Goal: Task Accomplishment & Management: Complete application form

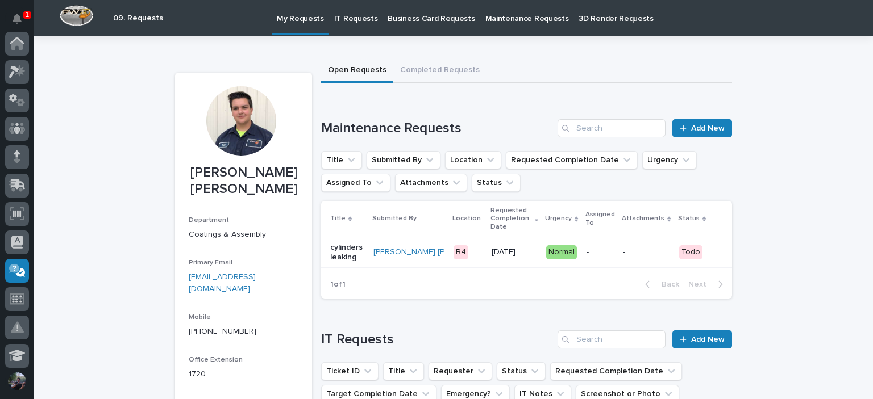
scroll to position [227, 0]
click at [9, 13] on button "Notifications" at bounding box center [17, 19] width 24 height 24
click at [278, 55] on div "Kyle Dean Miller Kyle Dean Miller Department Coatings & Assembly Primary Email …" at bounding box center [453, 388] width 557 height 705
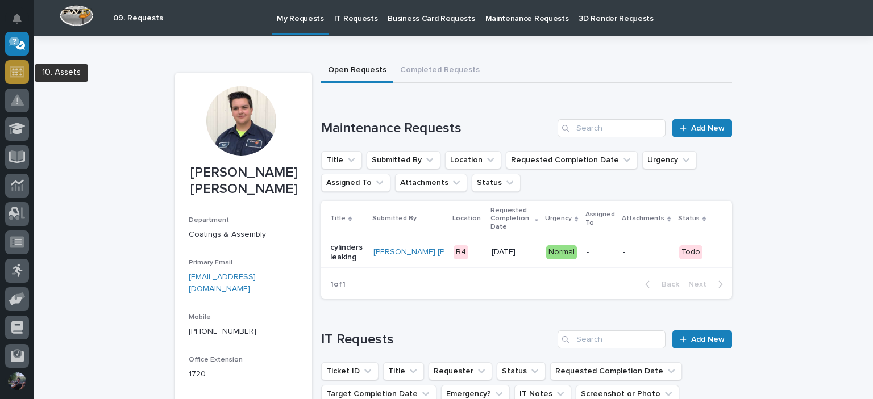
click at [14, 82] on div at bounding box center [17, 72] width 24 height 24
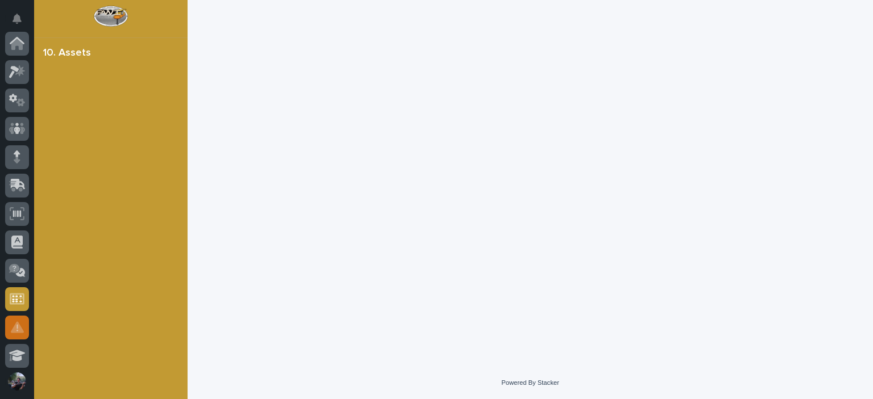
scroll to position [256, 0]
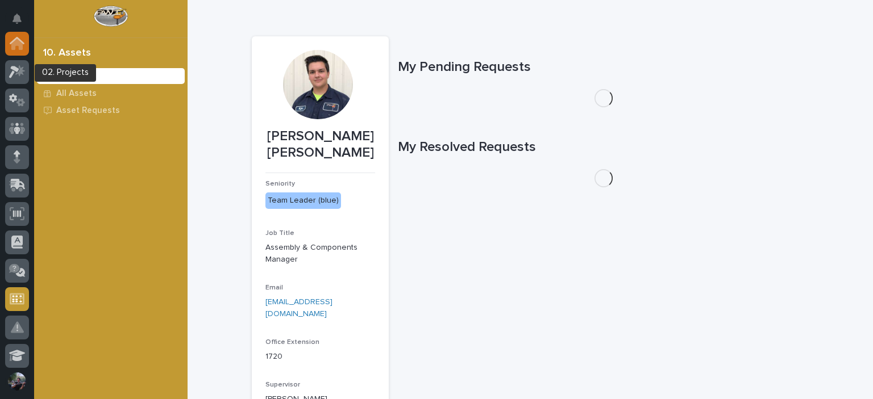
click at [21, 41] on icon at bounding box center [17, 40] width 15 height 7
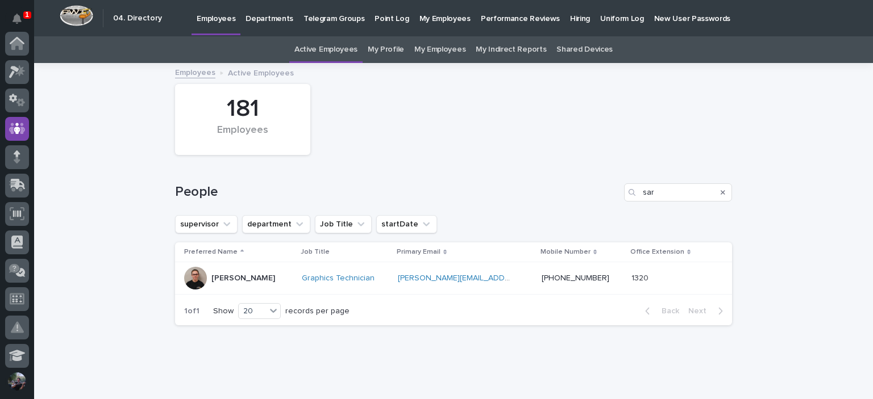
scroll to position [85, 0]
click at [720, 195] on icon "Search" at bounding box center [722, 192] width 5 height 7
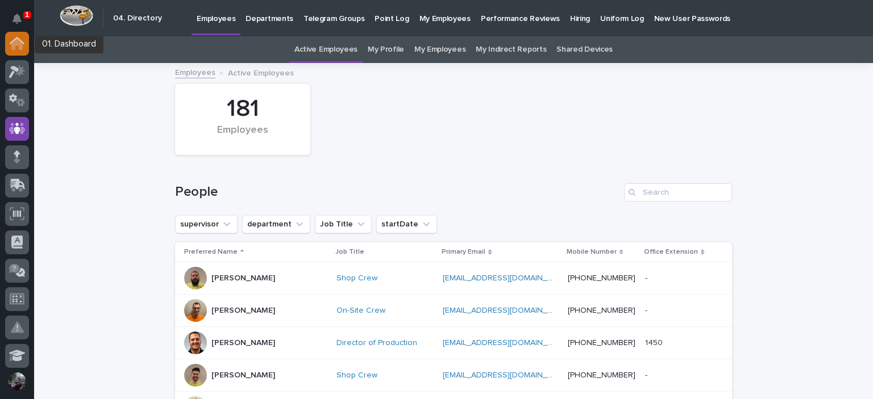
click at [18, 45] on icon at bounding box center [16, 44] width 11 height 11
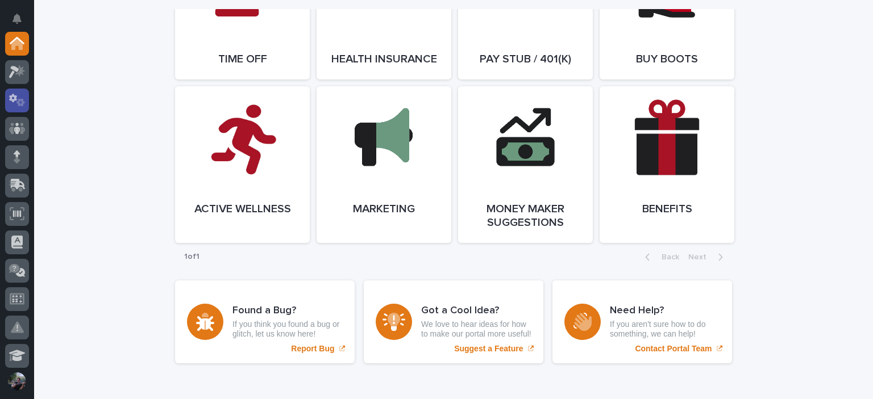
scroll to position [2121, 0]
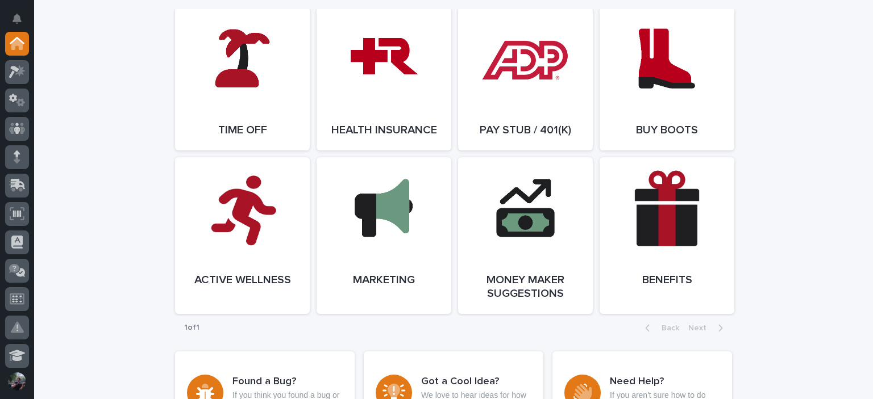
click at [26, 74] on div at bounding box center [17, 72] width 24 height 24
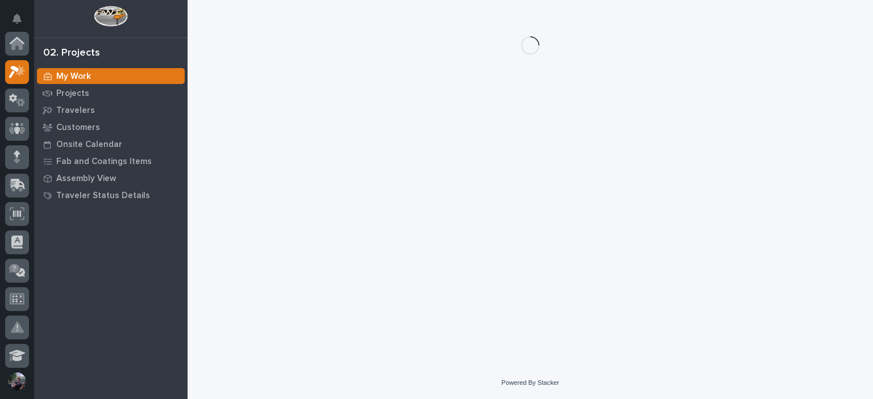
scroll to position [28, 0]
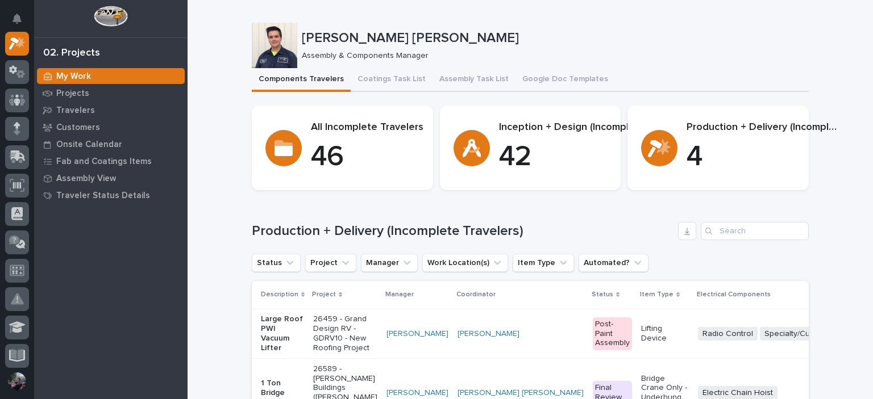
click at [293, 397] on div "1 Ton Bridge Crane" at bounding box center [282, 392] width 43 height 31
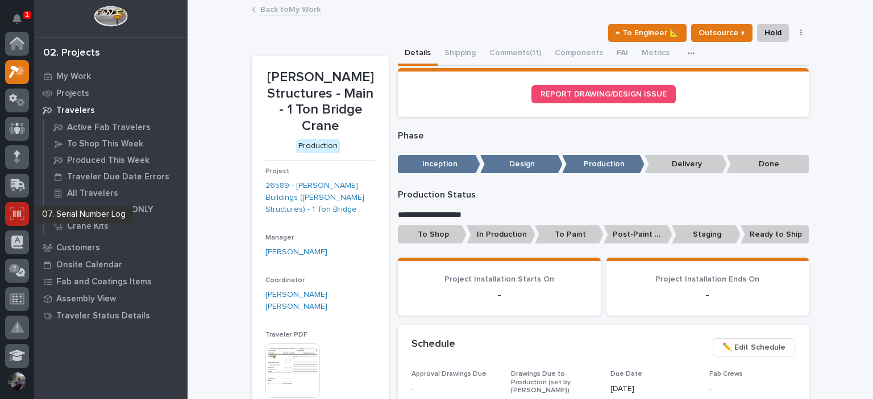
click at [17, 218] on icon at bounding box center [17, 213] width 15 height 13
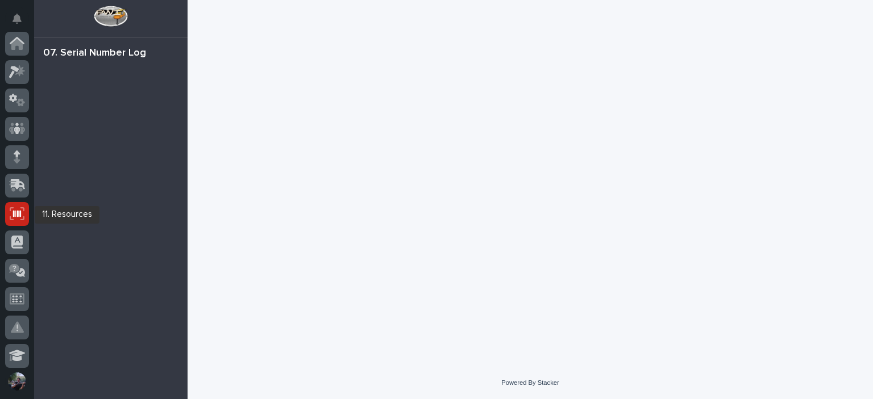
scroll to position [170, 0]
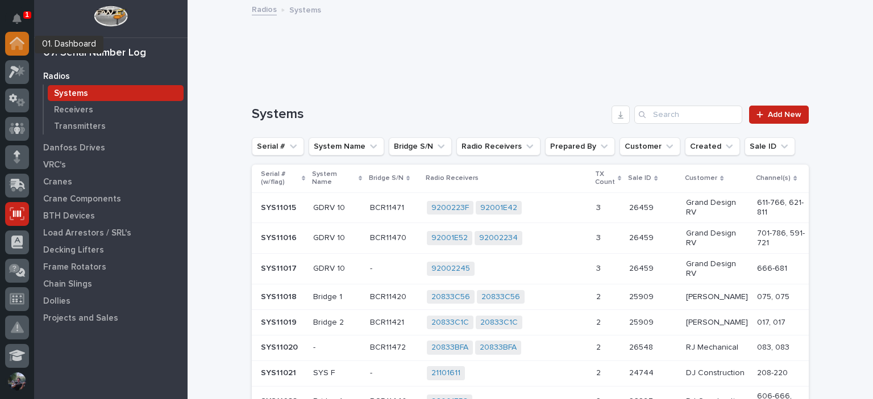
click at [19, 39] on icon at bounding box center [17, 40] width 15 height 7
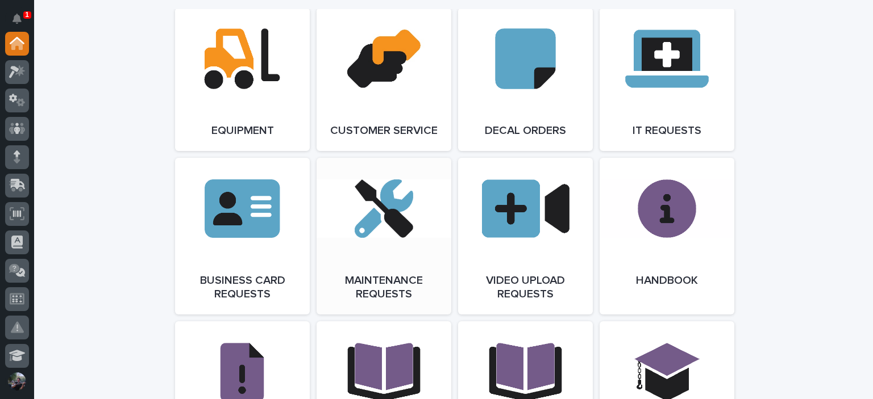
scroll to position [1742, 0]
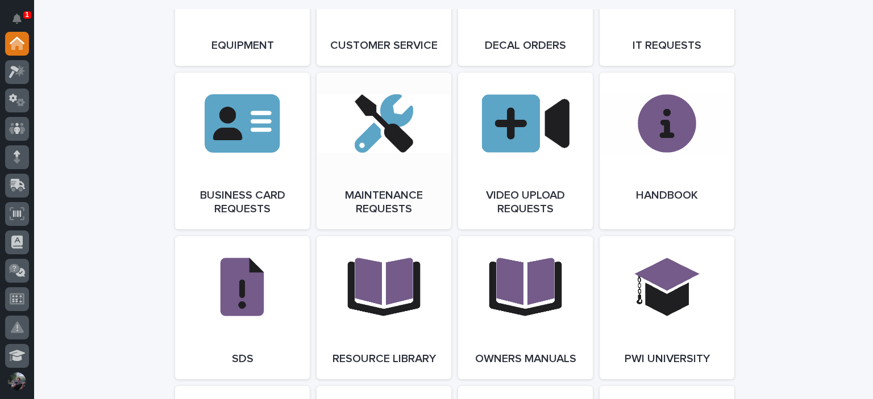
click at [391, 169] on link "Open Link" at bounding box center [383, 151] width 135 height 157
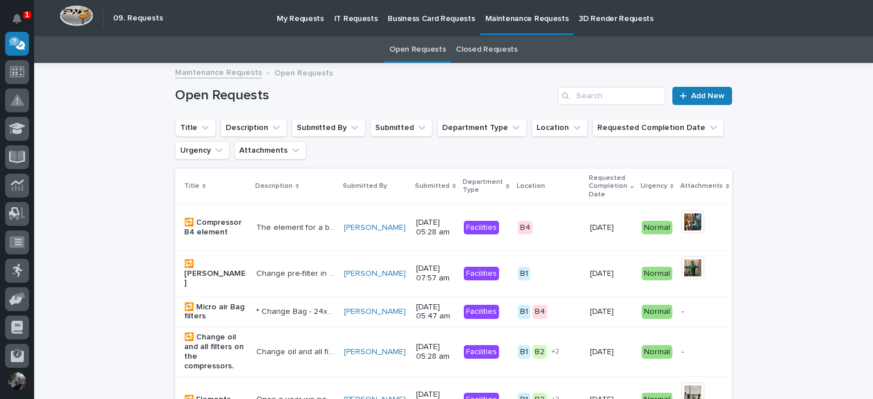
click at [278, 21] on p "My Requests" at bounding box center [300, 12] width 47 height 24
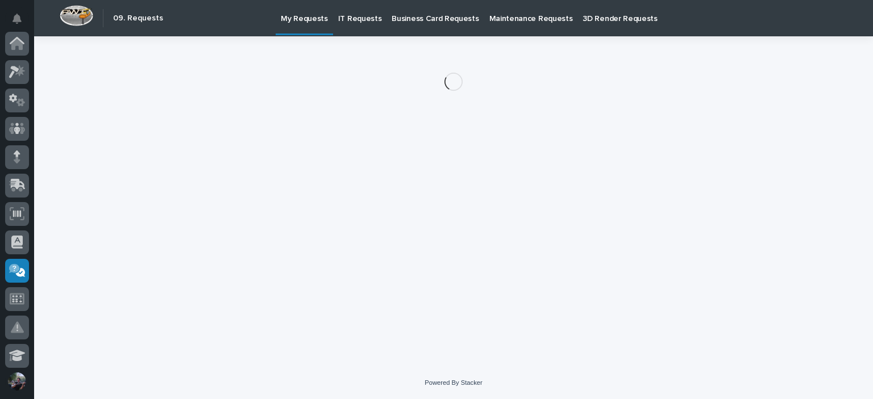
scroll to position [227, 0]
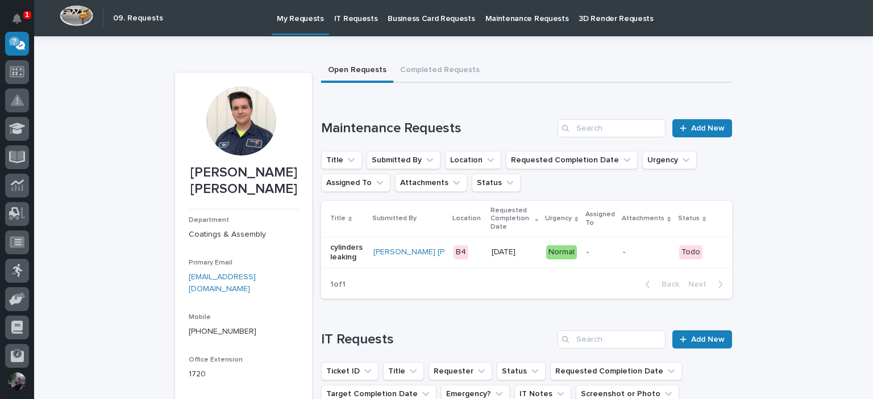
click at [487, 243] on td "[DATE]" at bounding box center [514, 252] width 55 height 31
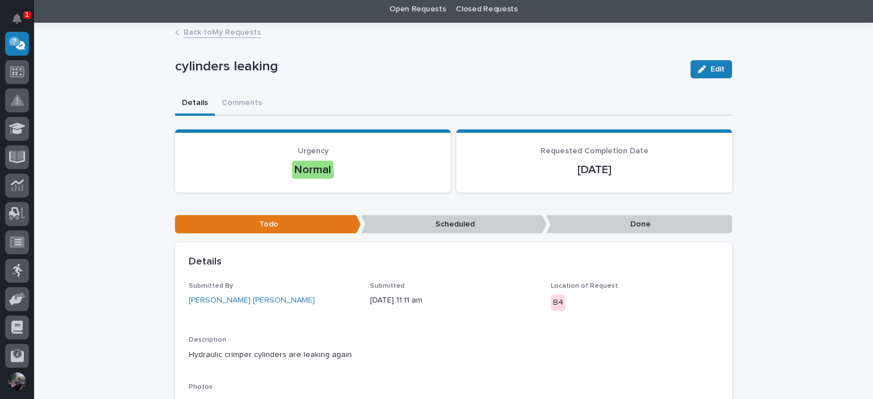
scroll to position [189, 0]
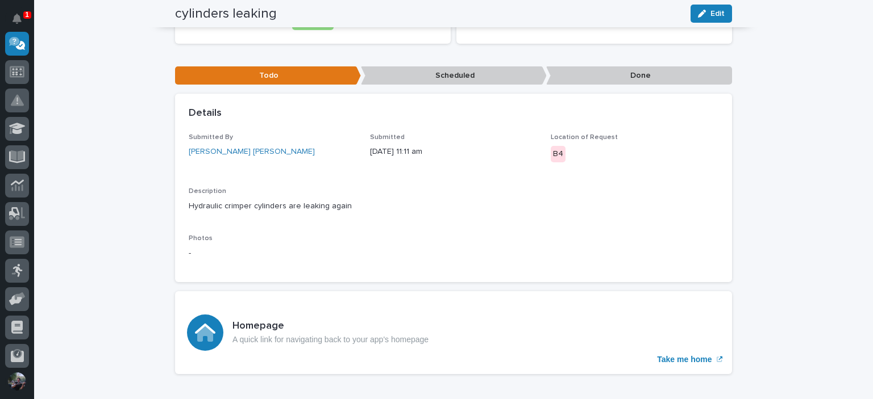
drag, startPoint x: 412, startPoint y: 151, endPoint x: 422, endPoint y: 151, distance: 9.7
click at [422, 151] on p "[DATE] 11:11 am" at bounding box center [454, 152] width 168 height 12
drag, startPoint x: 423, startPoint y: 152, endPoint x: 406, endPoint y: 149, distance: 16.7
click at [406, 149] on p "[DATE] 11:11 am" at bounding box center [454, 152] width 168 height 12
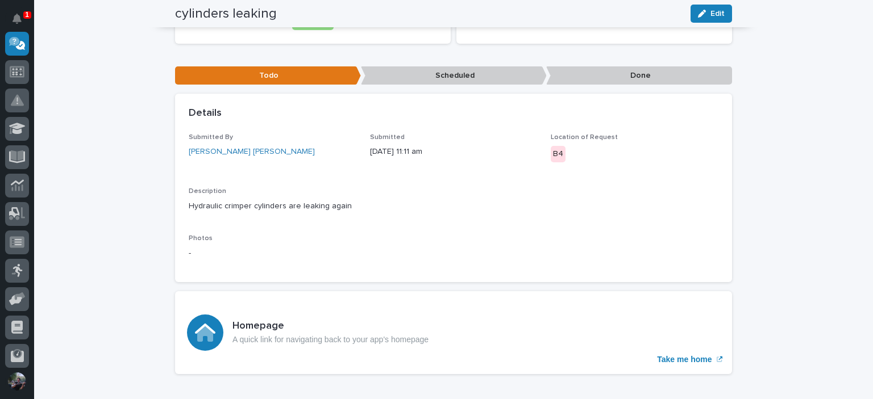
click at [406, 149] on p "[DATE] 11:11 am" at bounding box center [454, 152] width 168 height 12
click at [4, 22] on div "1 My Settings Log Out" at bounding box center [17, 199] width 34 height 399
click at [20, 18] on icon "Notifications" at bounding box center [16, 19] width 9 height 10
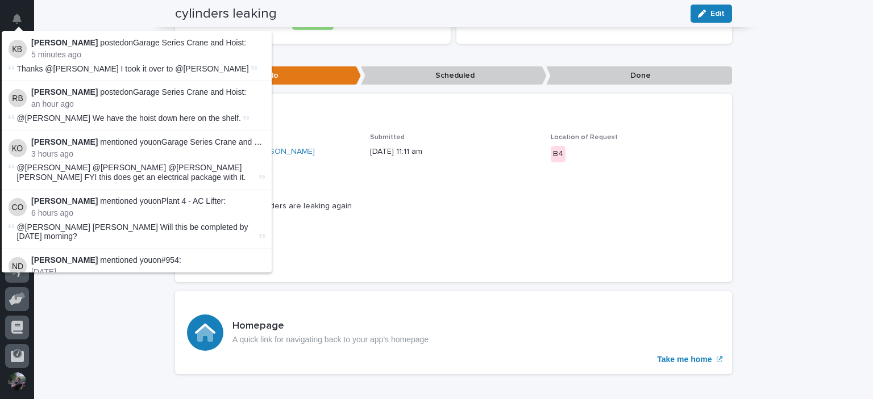
click at [404, 189] on p "Description" at bounding box center [453, 191] width 529 height 8
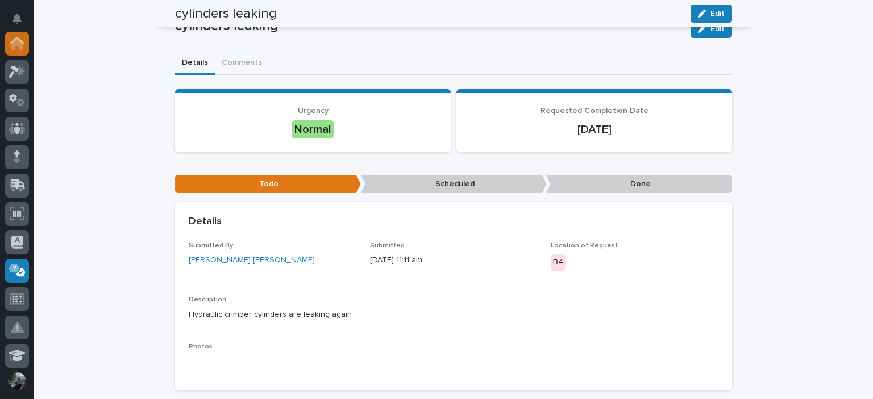
scroll to position [37, 0]
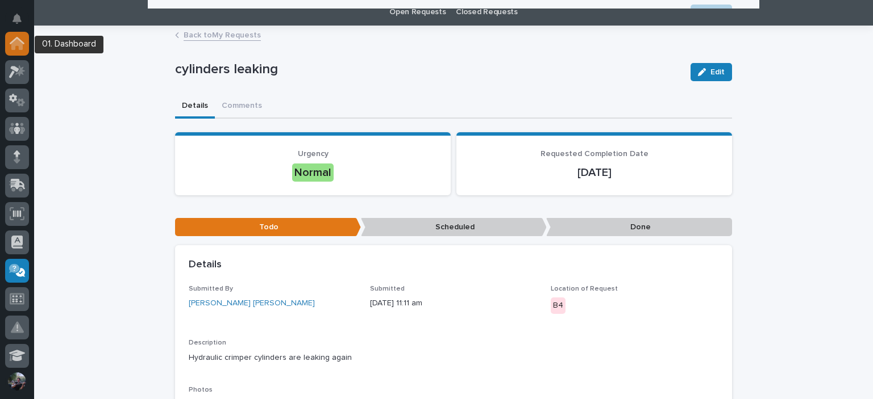
click at [23, 49] on icon at bounding box center [17, 43] width 15 height 13
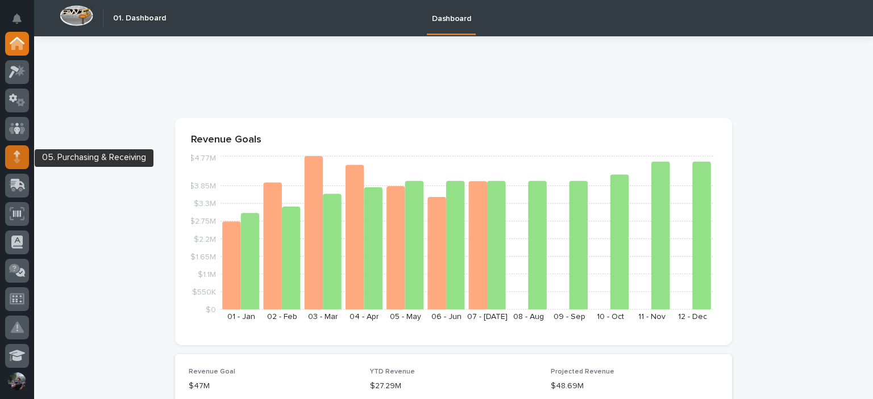
click at [20, 155] on icon at bounding box center [17, 157] width 7 height 13
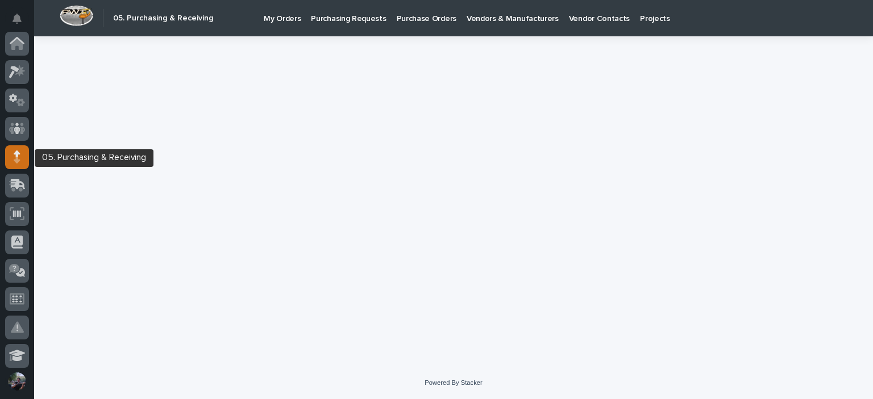
click at [11, 162] on div at bounding box center [17, 157] width 24 height 24
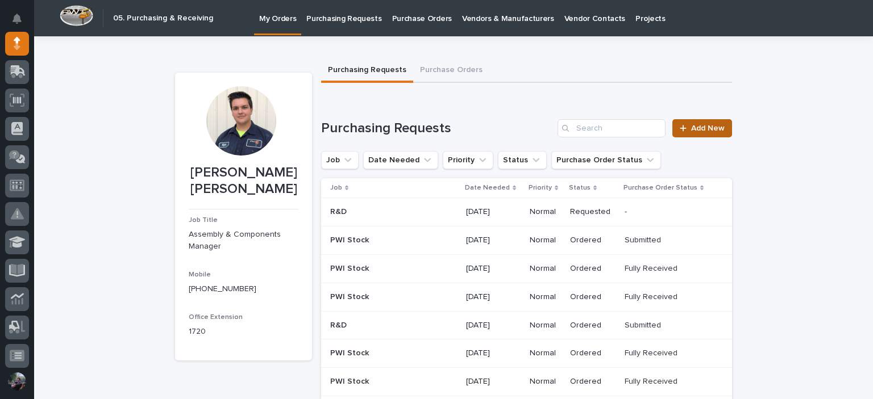
click at [701, 131] on span "Add New" at bounding box center [708, 128] width 34 height 8
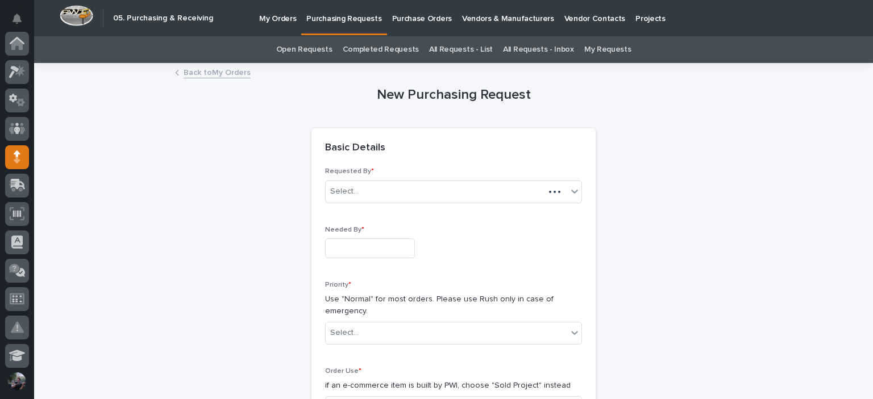
scroll to position [114, 0]
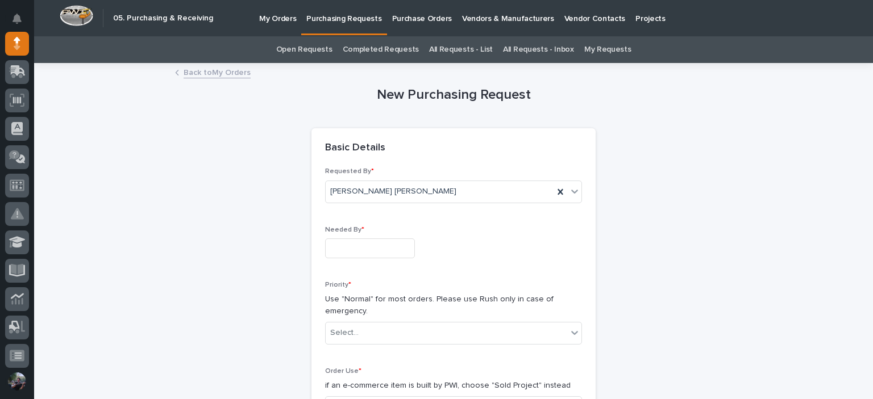
click at [410, 250] on input "text" at bounding box center [370, 249] width 90 height 20
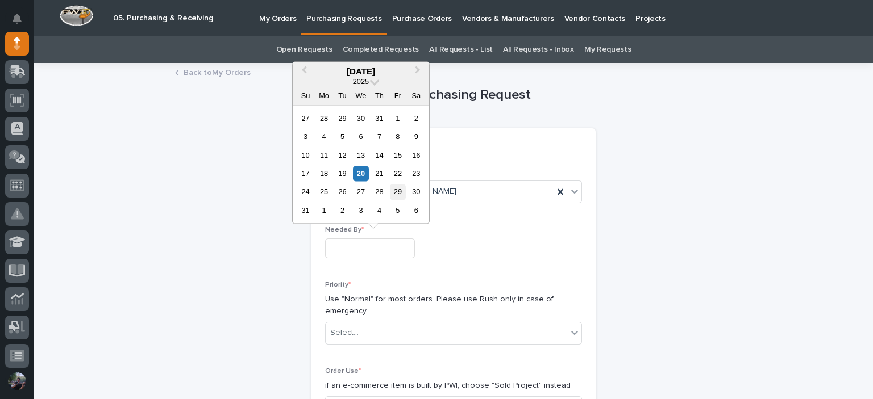
click at [399, 191] on div "29" at bounding box center [397, 192] width 15 height 15
type input "**********"
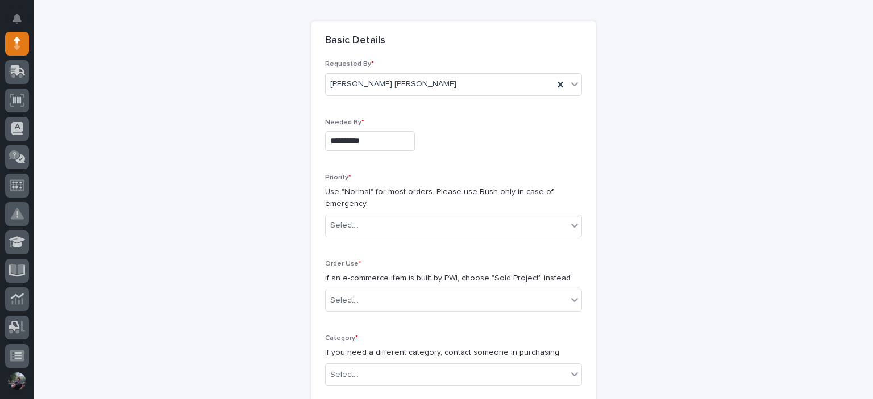
scroll to position [189, 0]
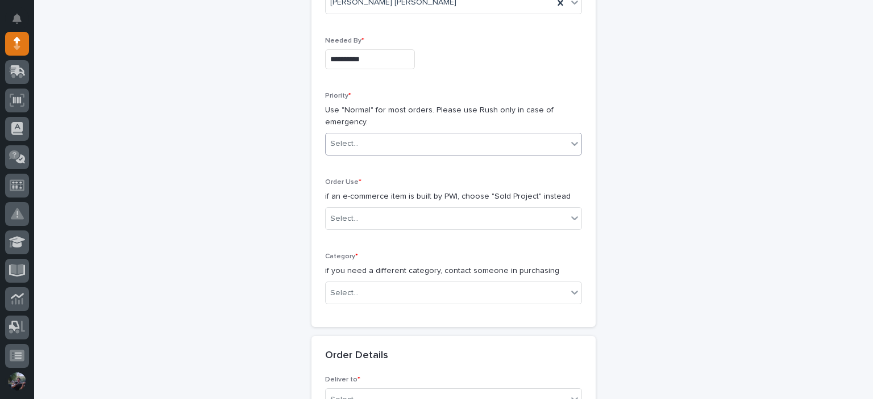
click at [357, 135] on div "Select..." at bounding box center [446, 144] width 241 height 19
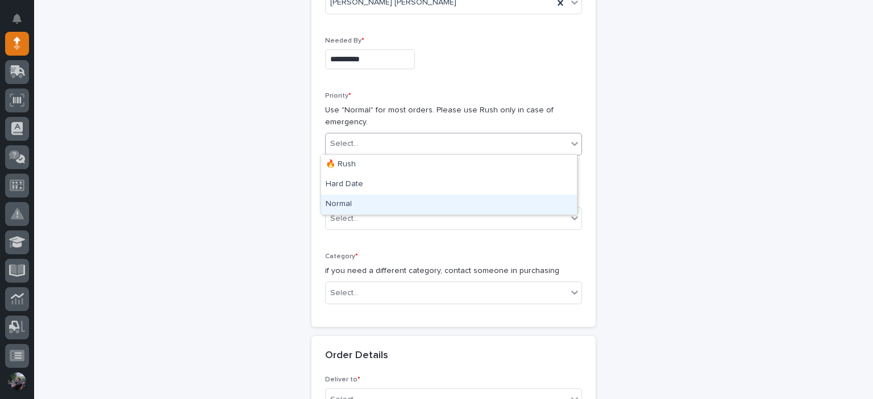
click at [389, 202] on div "Normal" at bounding box center [449, 205] width 256 height 20
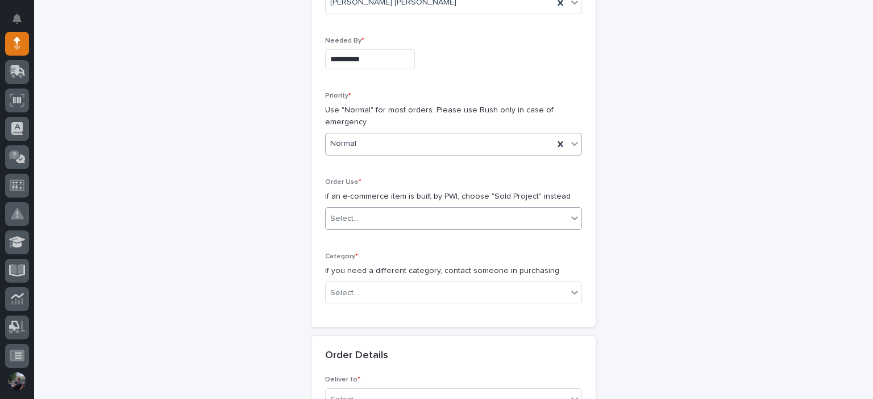
scroll to position [265, 0]
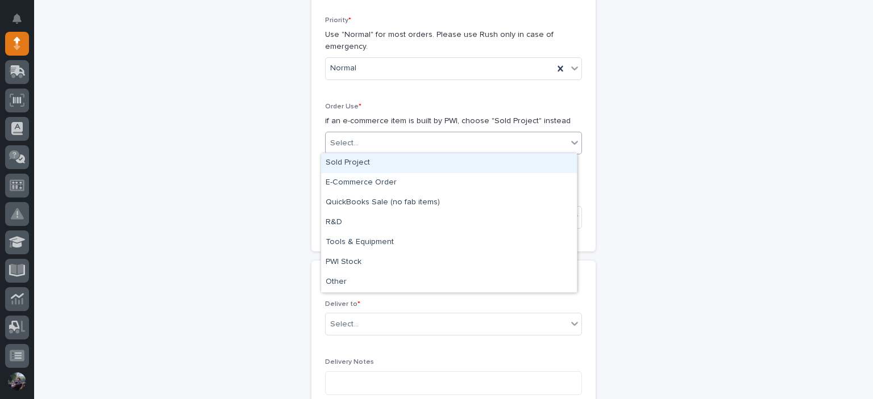
click at [378, 140] on div "Select..." at bounding box center [446, 143] width 241 height 19
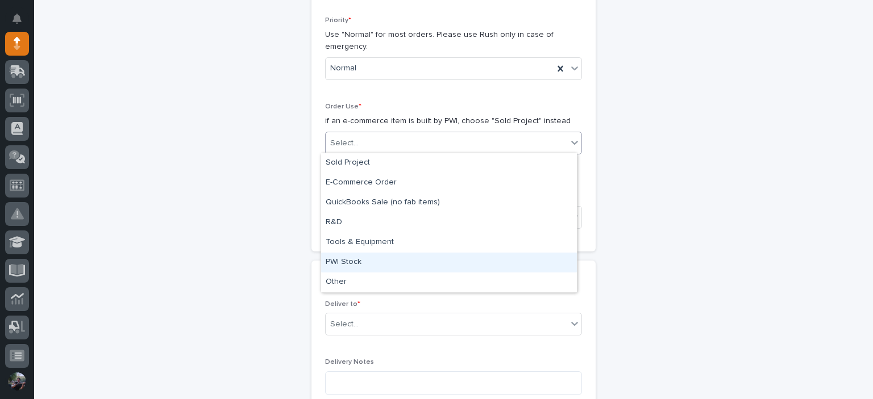
click at [404, 260] on div "PWI Stock" at bounding box center [449, 263] width 256 height 20
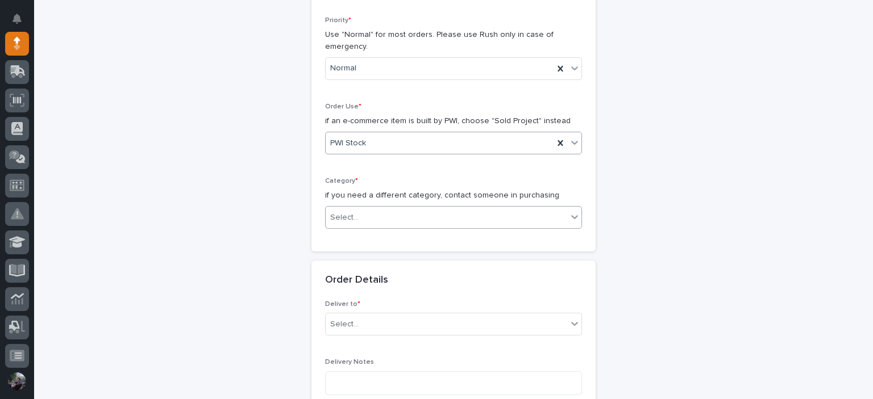
click at [388, 210] on div "Select..." at bounding box center [446, 217] width 241 height 19
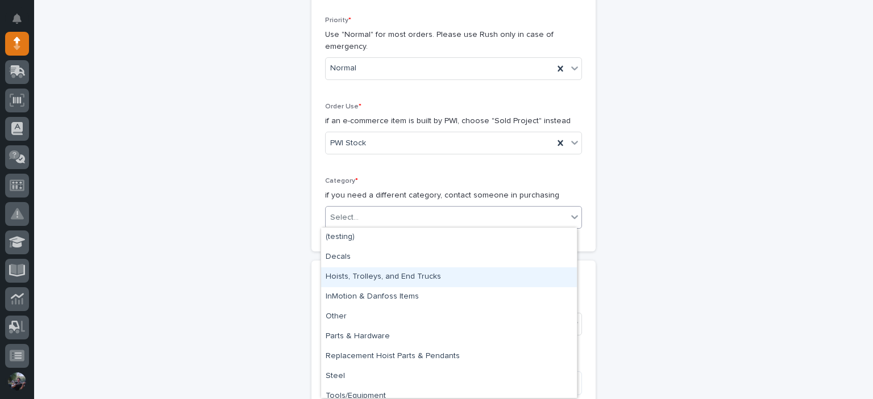
scroll to position [9, 0]
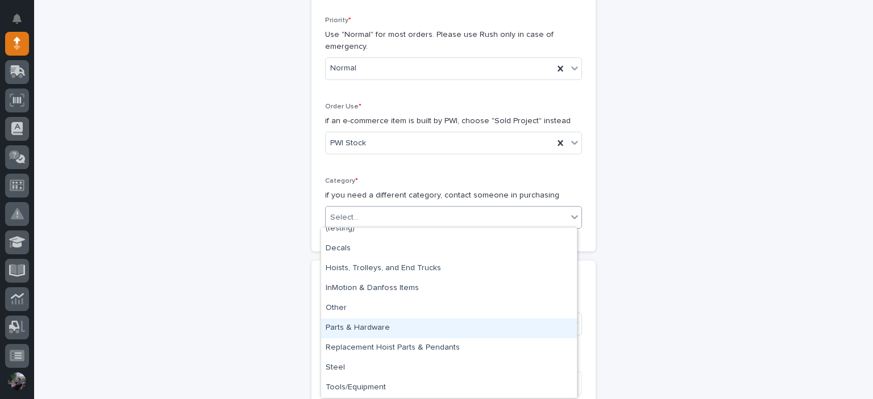
drag, startPoint x: 439, startPoint y: 340, endPoint x: 441, endPoint y: 329, distance: 10.9
click at [441, 329] on div "Parts & Hardware" at bounding box center [449, 329] width 256 height 20
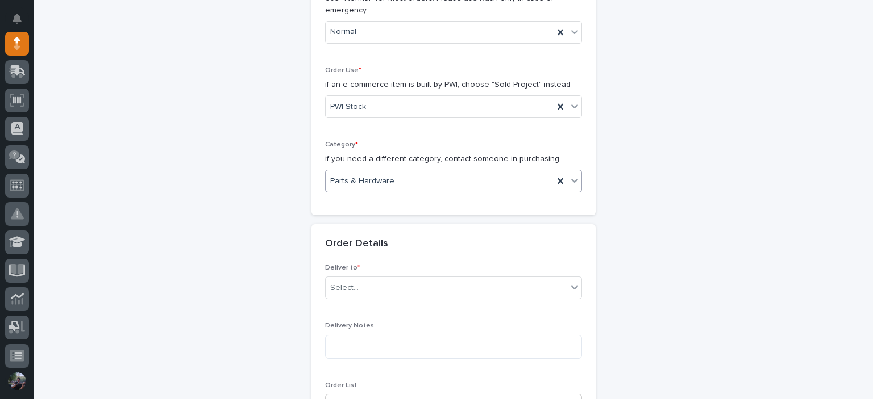
scroll to position [416, 0]
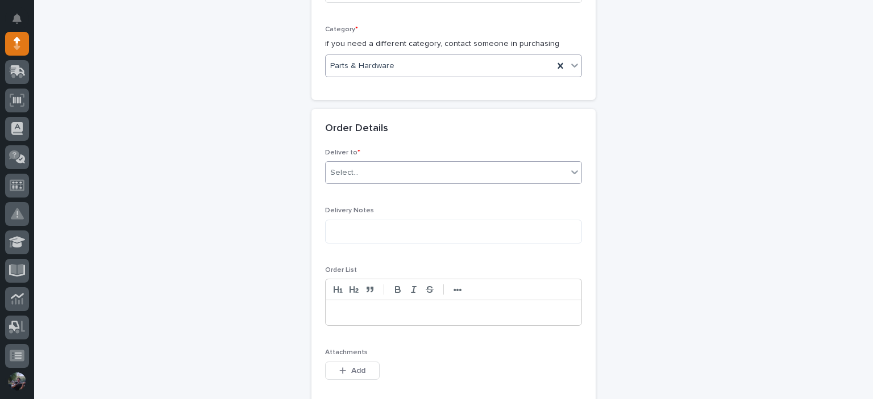
click at [401, 172] on div "Select..." at bounding box center [446, 173] width 241 height 19
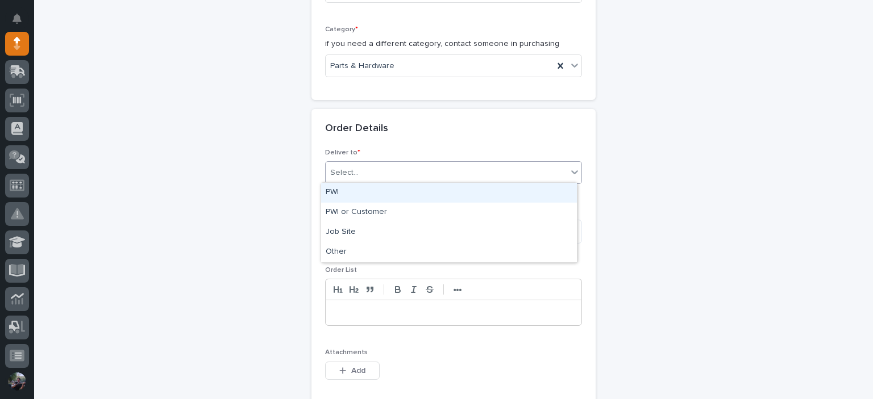
click at [393, 197] on div "PWI" at bounding box center [449, 193] width 256 height 20
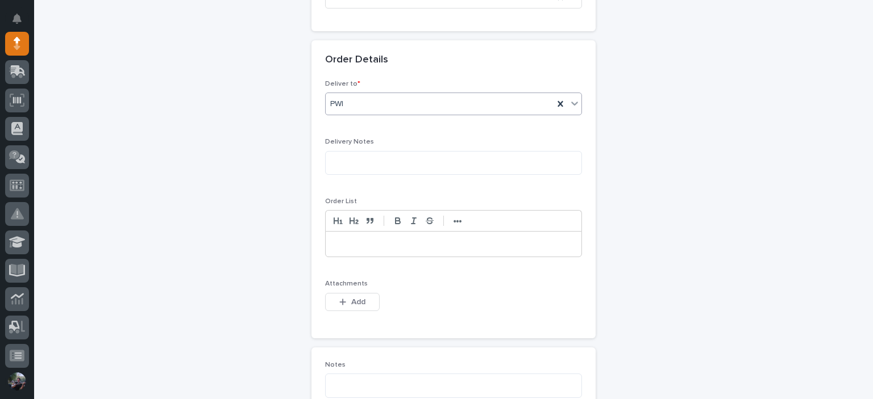
scroll to position [530, 0]
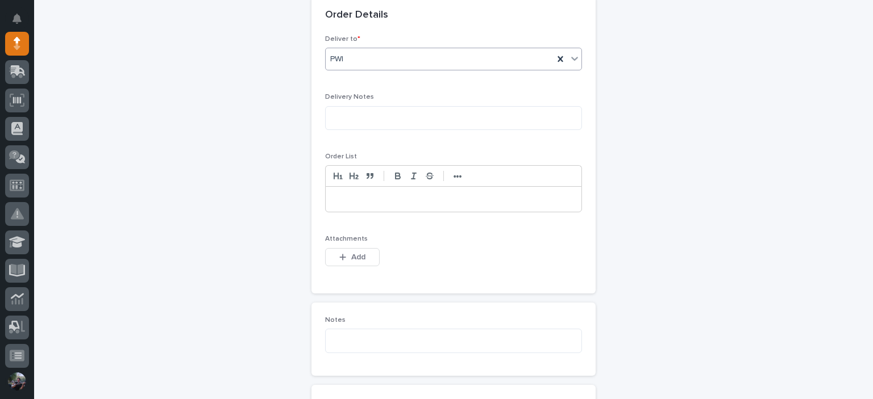
click at [373, 207] on div at bounding box center [454, 199] width 256 height 25
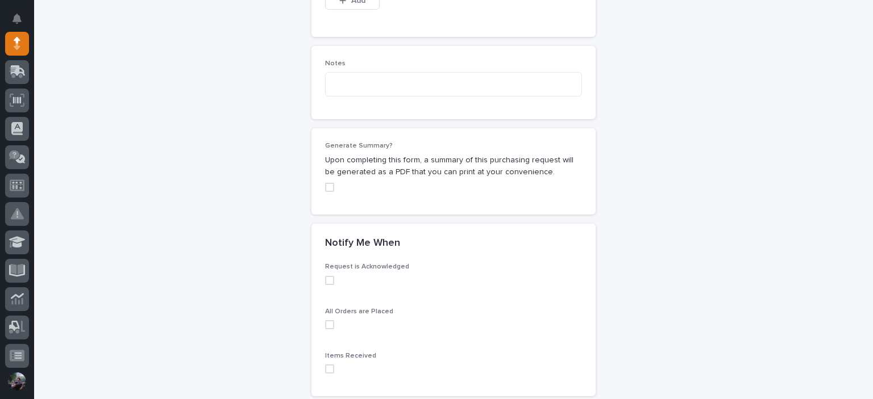
scroll to position [963, 0]
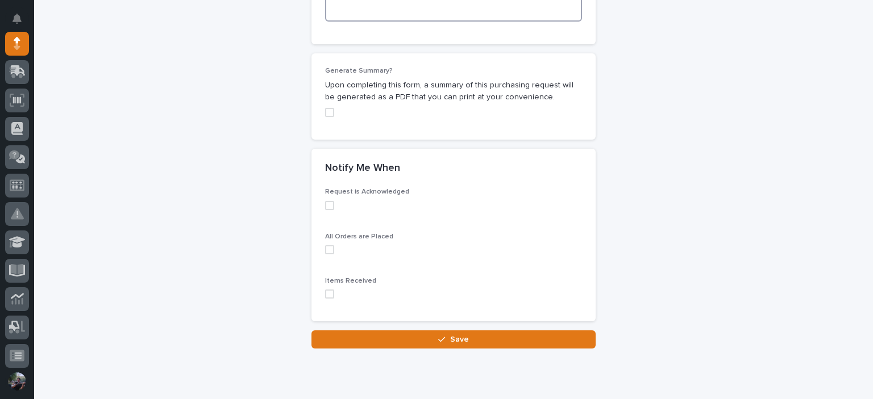
click at [366, 9] on textarea at bounding box center [453, 9] width 257 height 24
type textarea "*********"
click at [320, 291] on div "Request is Acknowledged All Orders are Placed Items Received" at bounding box center [453, 255] width 284 height 134
click at [326, 294] on span at bounding box center [329, 294] width 9 height 9
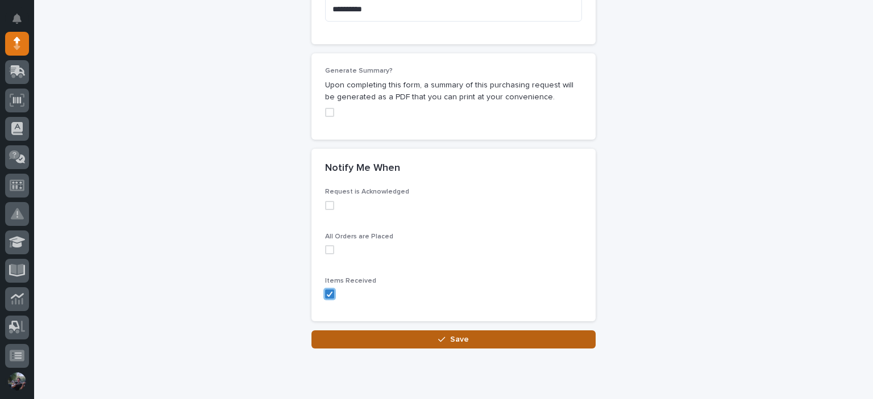
click at [387, 339] on button "Save" at bounding box center [453, 340] width 284 height 18
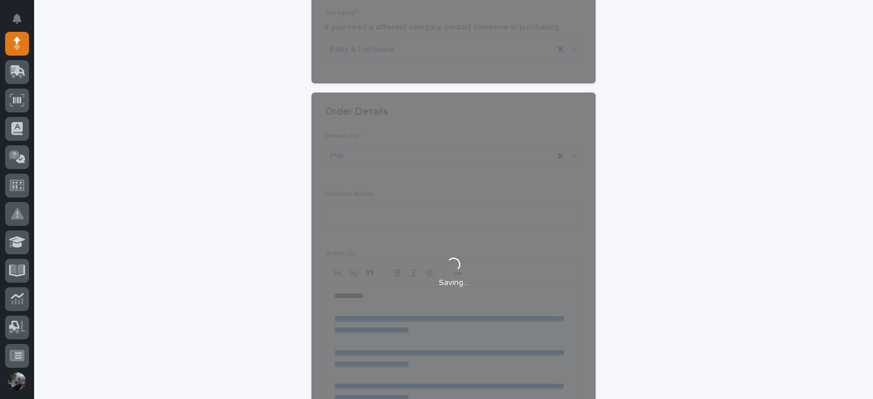
scroll to position [168, 0]
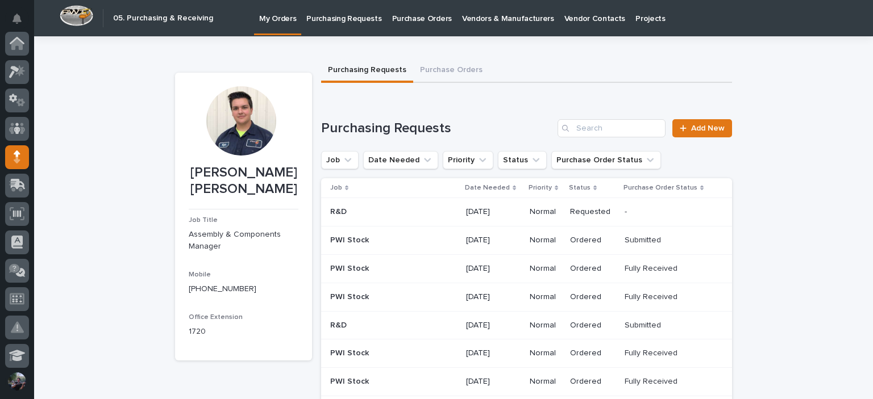
scroll to position [114, 0]
